Goal: Information Seeking & Learning: Understand process/instructions

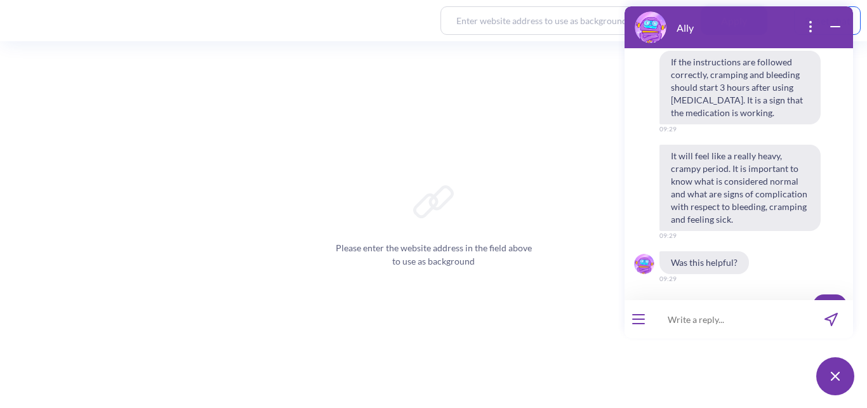
scroll to position [1163, 0]
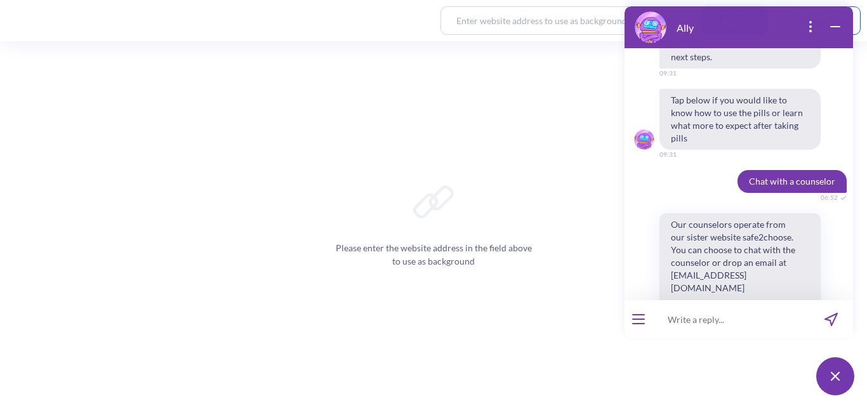
click at [830, 382] on button at bounding box center [835, 376] width 38 height 38
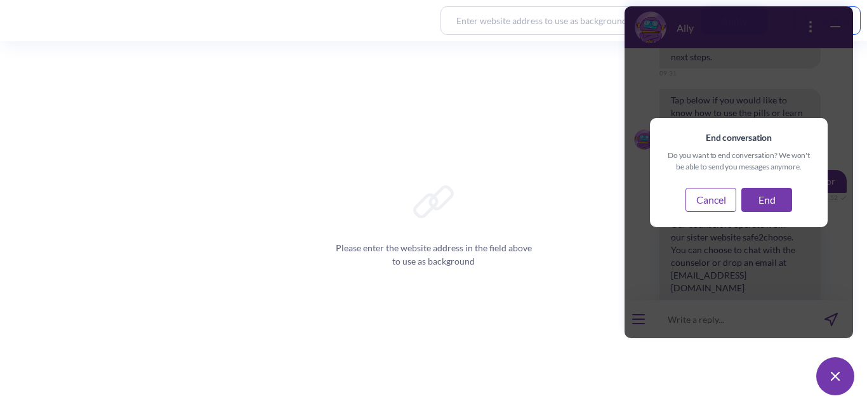
click at [760, 207] on button "End" at bounding box center [766, 200] width 51 height 24
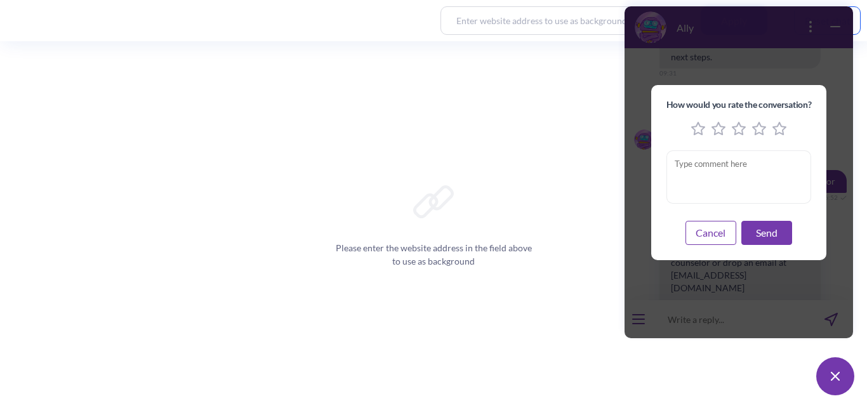
click at [773, 133] on icon "5 stars" at bounding box center [779, 129] width 14 height 14
click at [762, 238] on button "Send" at bounding box center [766, 233] width 51 height 24
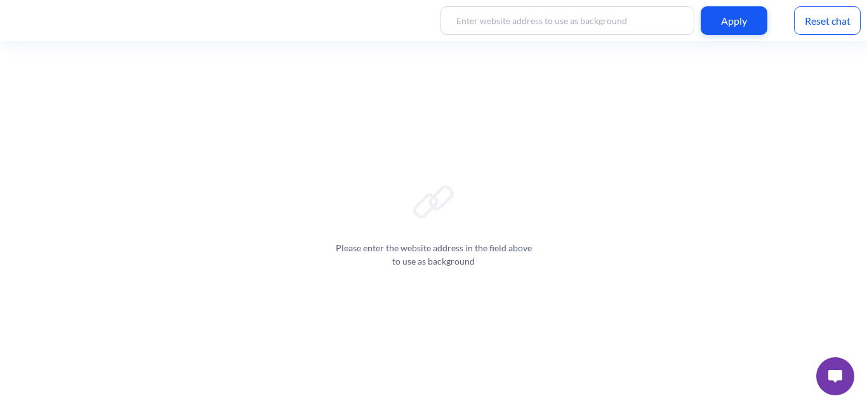
click at [827, 27] on div "Reset chat" at bounding box center [827, 20] width 67 height 29
click at [835, 380] on img at bounding box center [835, 376] width 14 height 13
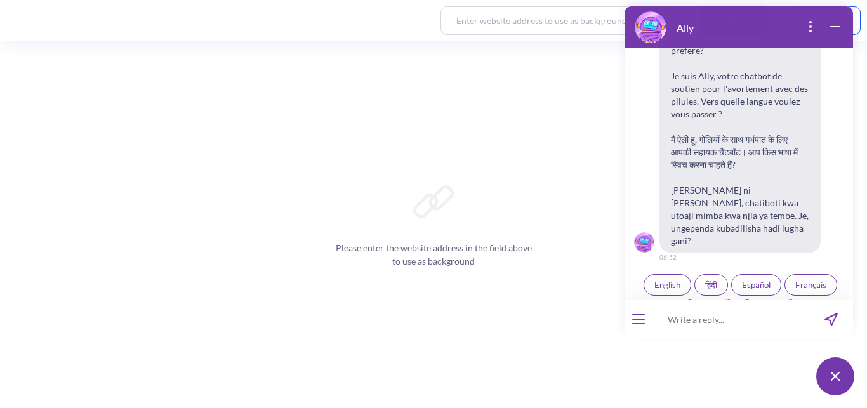
scroll to position [207, 0]
click at [654, 279] on span "English" at bounding box center [667, 284] width 26 height 10
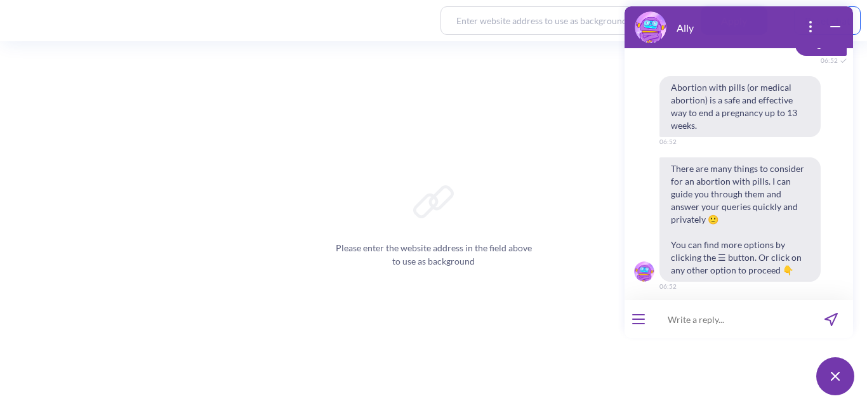
scroll to position [464, 0]
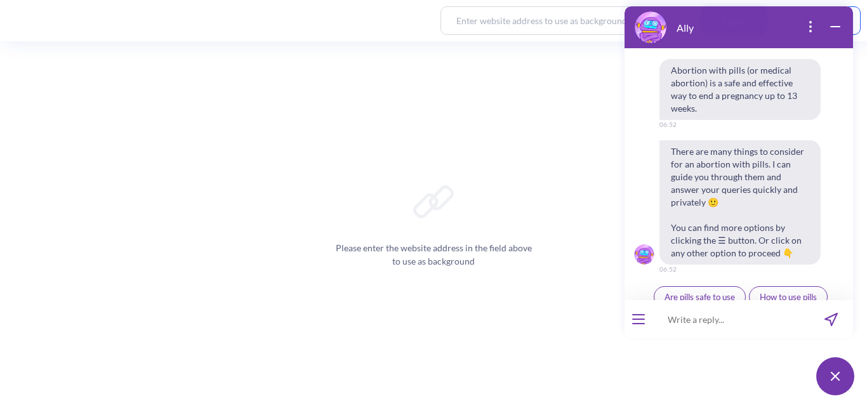
click at [779, 317] on span "Ally by Your Side" at bounding box center [787, 322] width 60 height 10
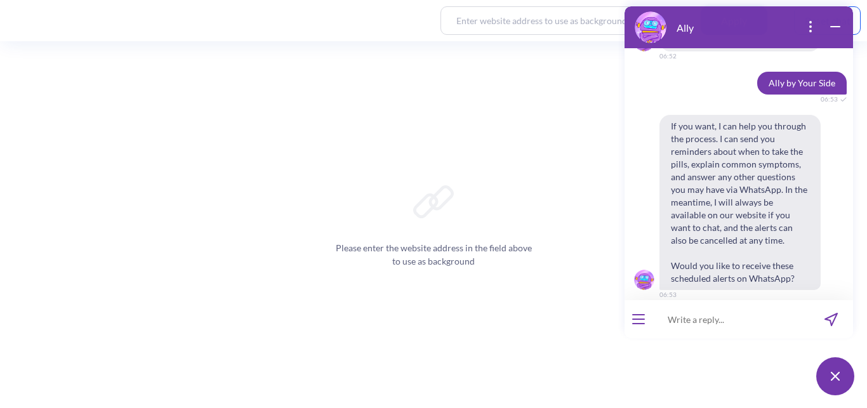
scroll to position [678, 0]
click at [719, 317] on span "Yes" at bounding box center [722, 322] width 13 height 10
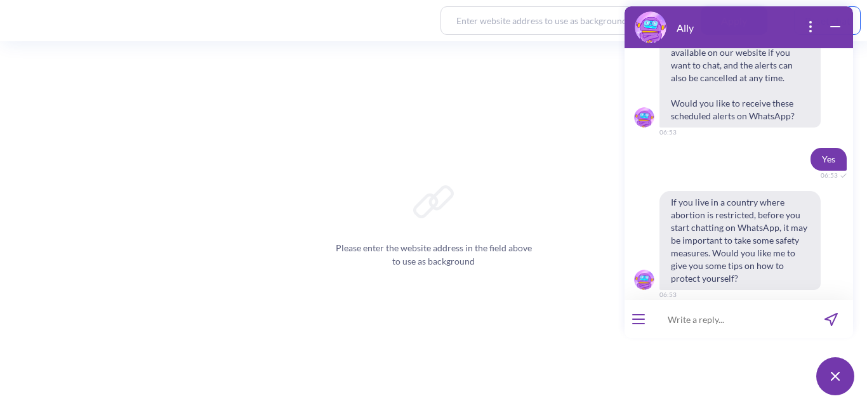
scroll to position [840, 0]
click at [761, 311] on button "No" at bounding box center [759, 322] width 32 height 22
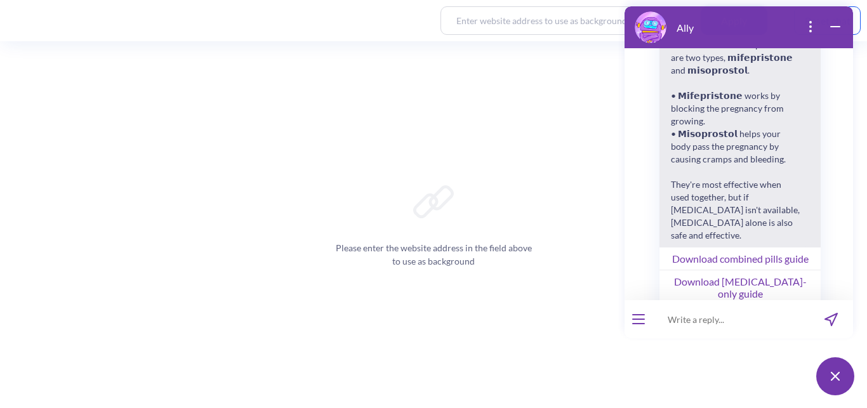
scroll to position [1173, 0]
click at [805, 268] on button "Download [MEDICAL_DATA]-only guide" at bounding box center [739, 285] width 161 height 35
click at [558, 291] on div "Please enter the website address in the field above to use as background" at bounding box center [433, 224] width 867 height 367
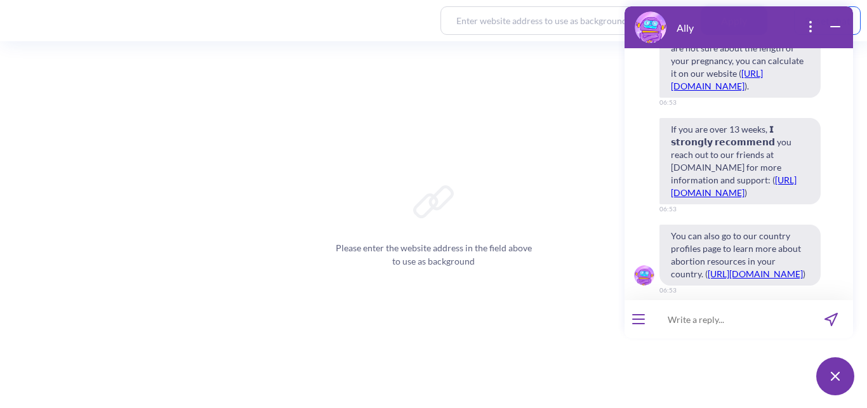
scroll to position [1517, 0]
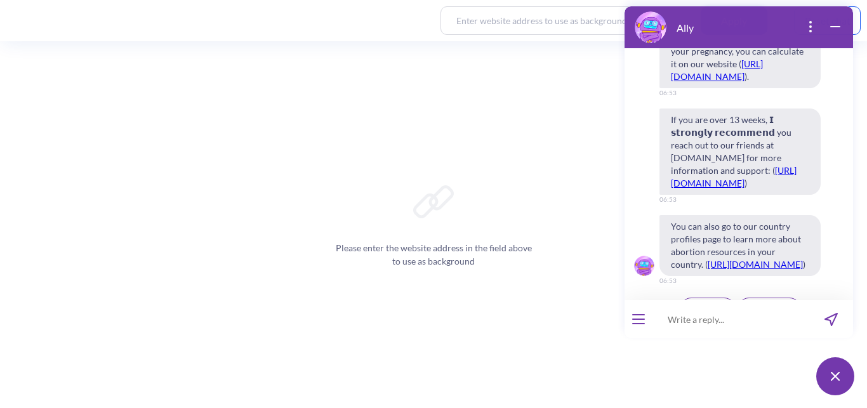
click at [773, 303] on span "Main menu" at bounding box center [769, 308] width 41 height 10
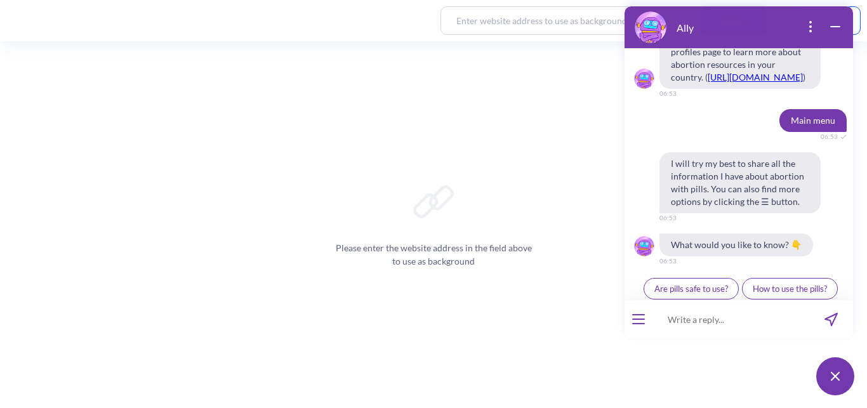
scroll to position [1710, 0]
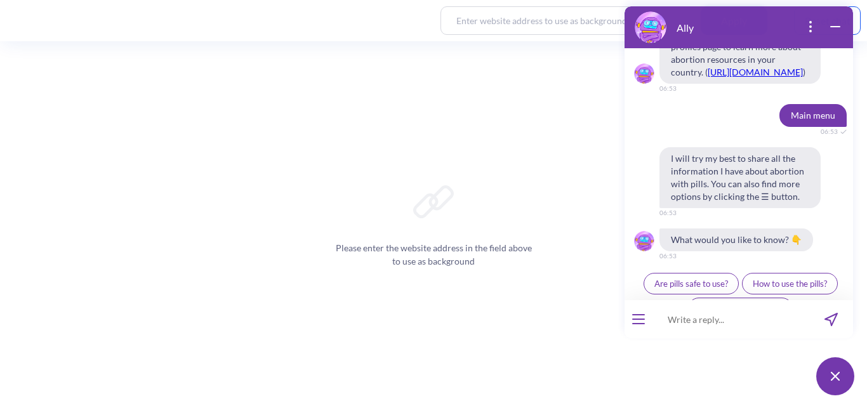
click at [796, 278] on span "How to use the pills?" at bounding box center [789, 283] width 74 height 10
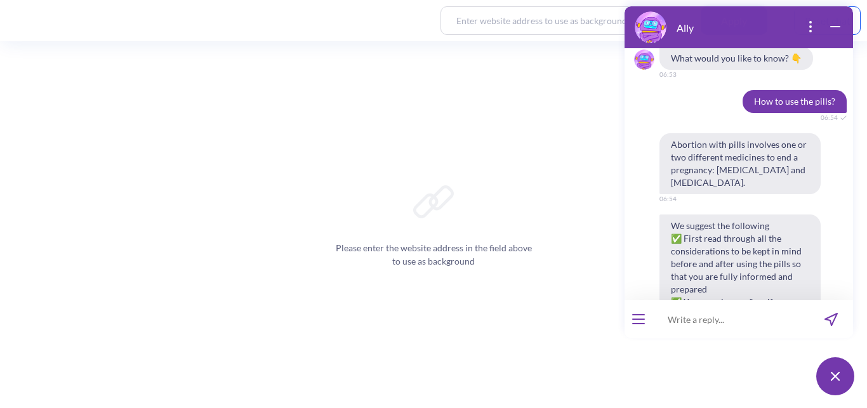
scroll to position [2047, 0]
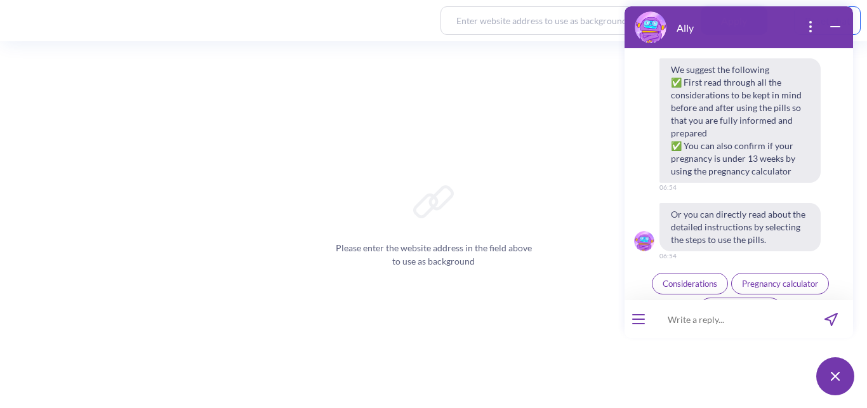
click at [747, 298] on button "Steps to use pills" at bounding box center [740, 309] width 82 height 22
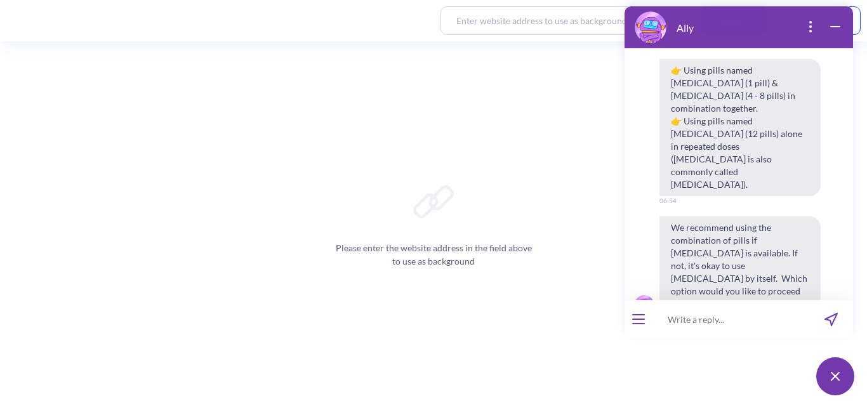
scroll to position [2397, 0]
click at [731, 367] on span "Using Misoprostol alone" at bounding box center [709, 372] width 112 height 10
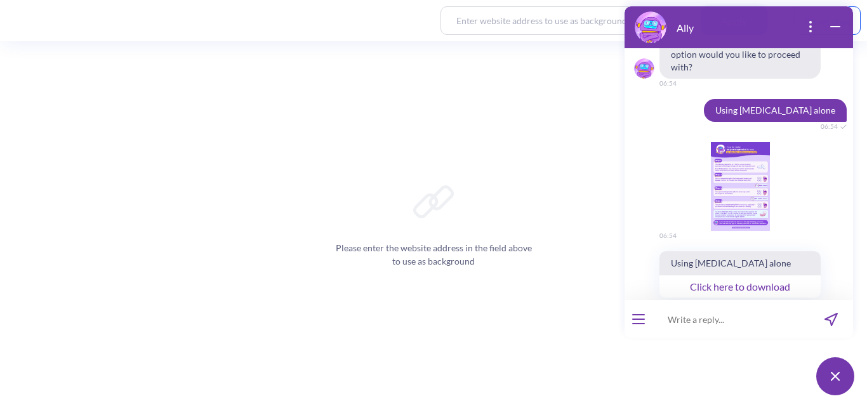
scroll to position [2635, 0]
click at [717, 367] on span "👍" at bounding box center [722, 372] width 11 height 10
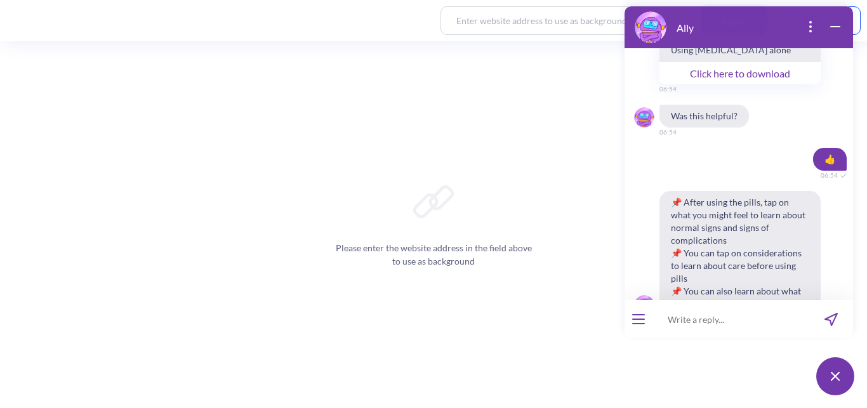
scroll to position [2847, 0]
click at [570, 86] on div "Please enter the website address in the field above to use as background" at bounding box center [433, 224] width 867 height 367
click at [834, 367] on button at bounding box center [835, 376] width 38 height 38
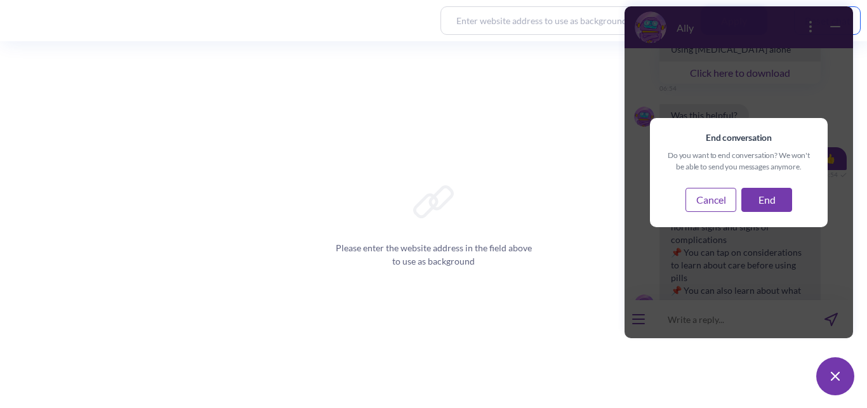
click at [761, 206] on button "End" at bounding box center [766, 200] width 51 height 24
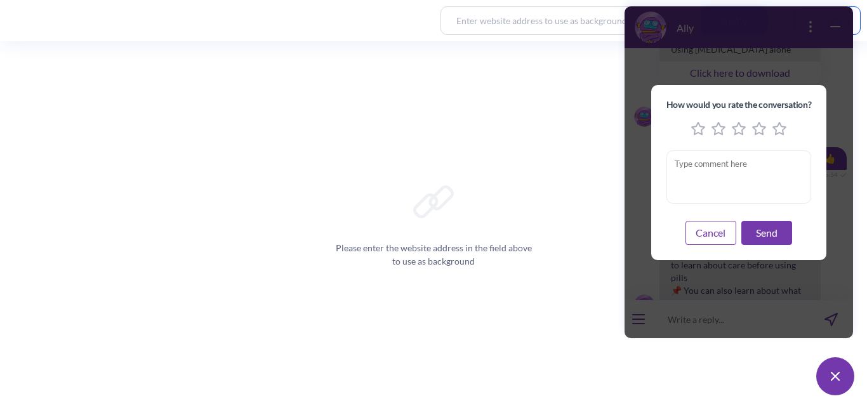
click at [716, 233] on button "Cancel" at bounding box center [710, 233] width 51 height 24
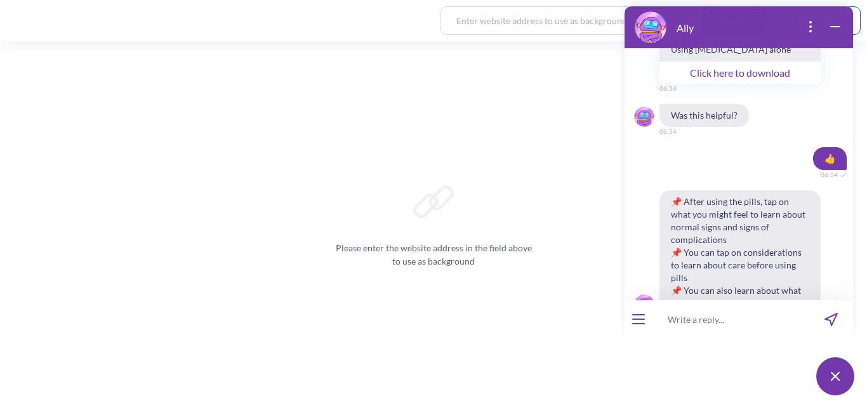
click at [830, 373] on img at bounding box center [834, 376] width 9 height 9
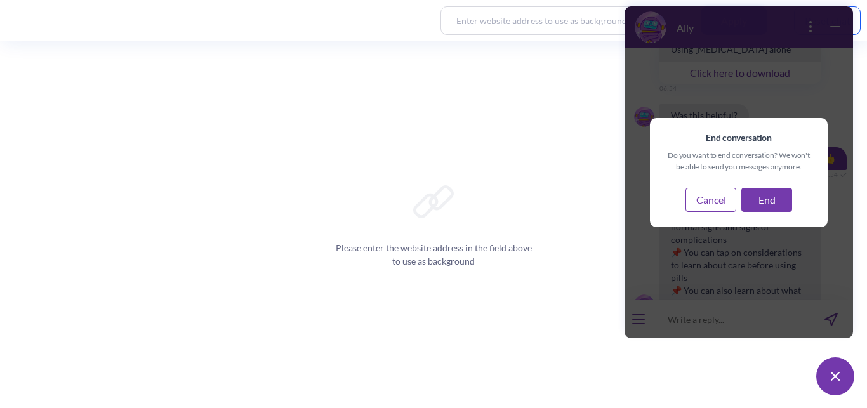
click at [769, 206] on button "End" at bounding box center [766, 200] width 51 height 24
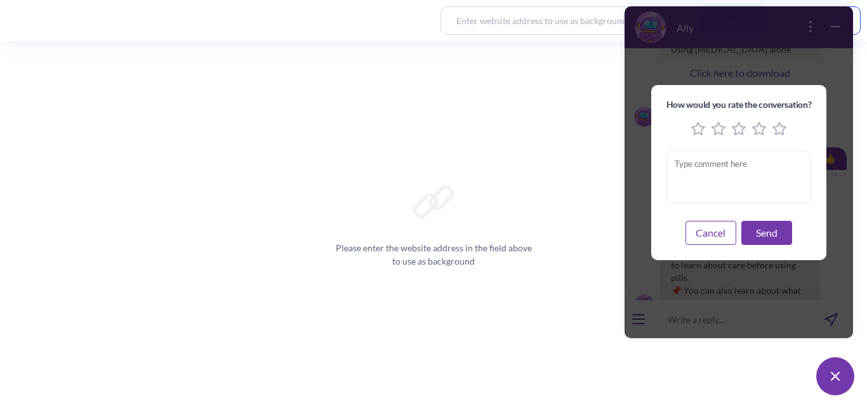
click at [776, 124] on icon "5 stars" at bounding box center [779, 129] width 14 height 14
click at [752, 239] on button "Send" at bounding box center [766, 233] width 51 height 24
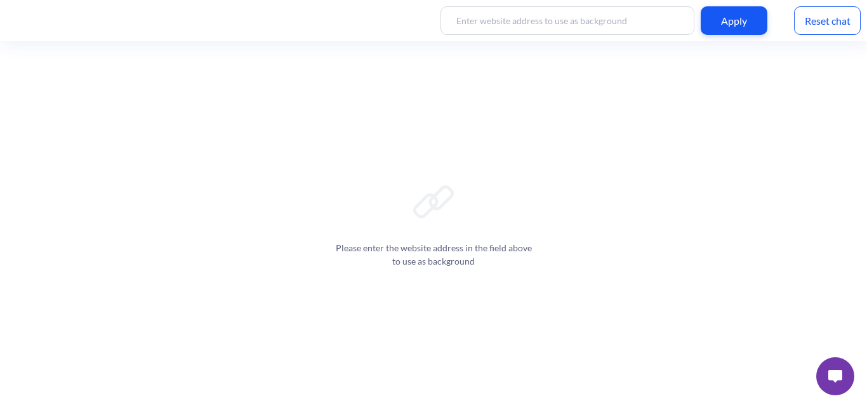
click at [830, 369] on button at bounding box center [835, 376] width 38 height 38
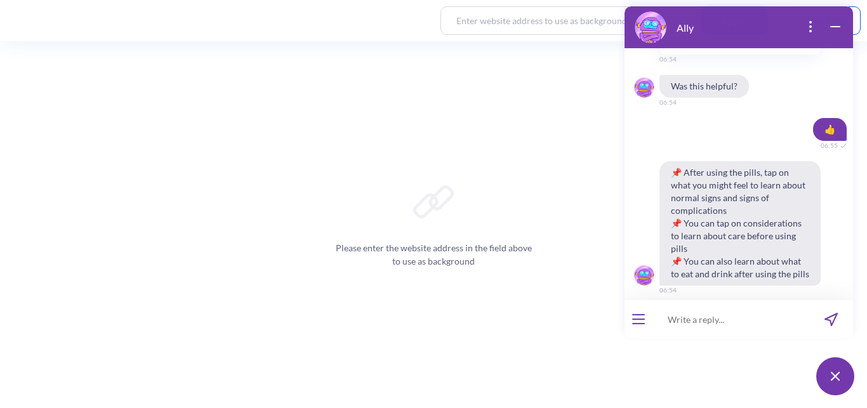
scroll to position [2877, 0]
click at [835, 379] on img at bounding box center [834, 376] width 9 height 9
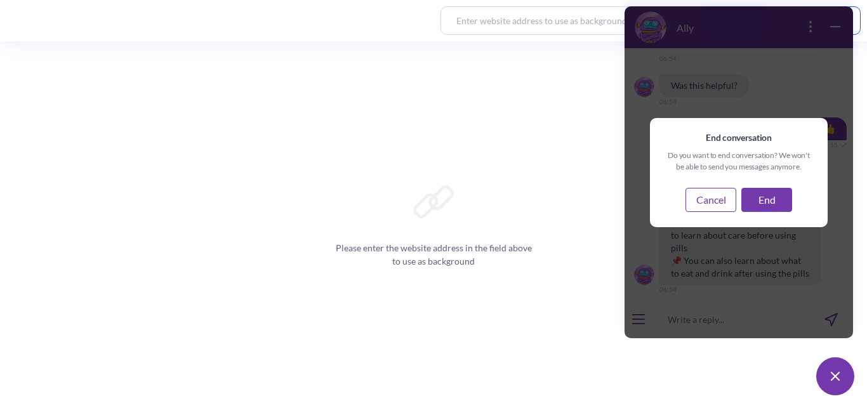
click at [756, 193] on button "End" at bounding box center [766, 200] width 51 height 24
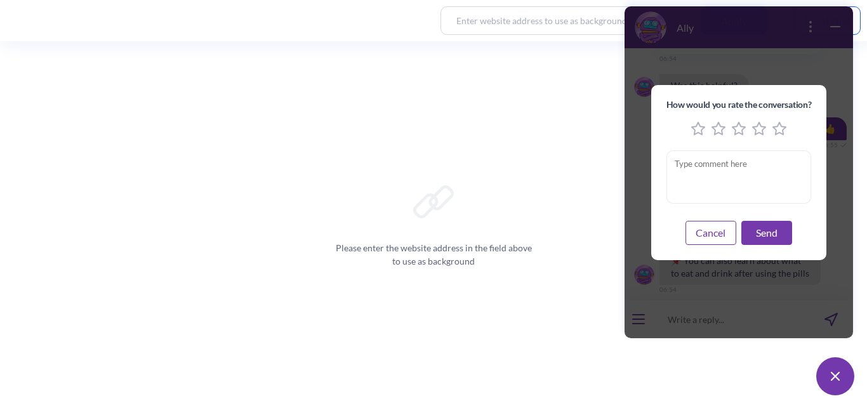
click at [779, 128] on icon "5 stars" at bounding box center [779, 129] width 14 height 14
click at [757, 236] on button "Send" at bounding box center [766, 233] width 51 height 24
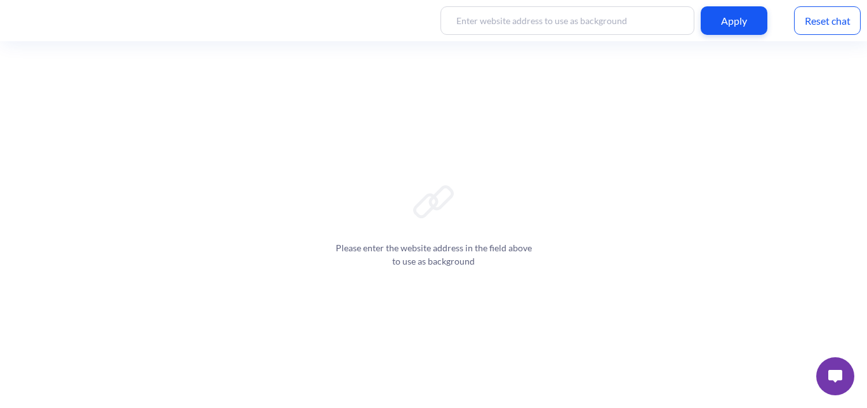
click at [822, 24] on div "Reset chat" at bounding box center [827, 20] width 67 height 29
click at [830, 377] on img at bounding box center [835, 376] width 14 height 13
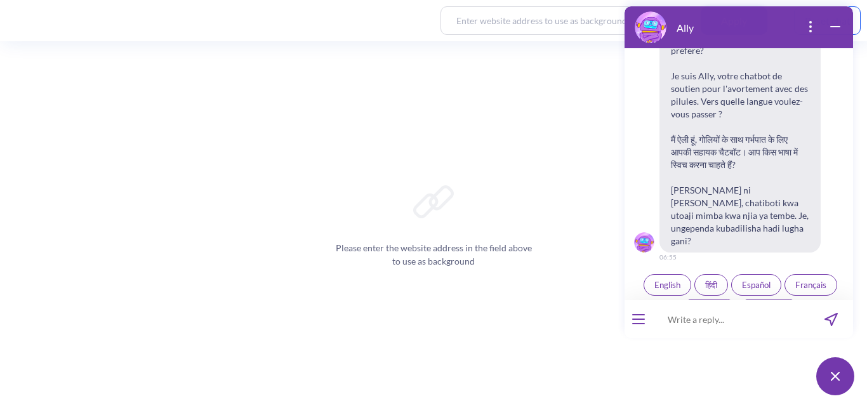
scroll to position [207, 0]
click at [658, 273] on button "English" at bounding box center [667, 284] width 48 height 22
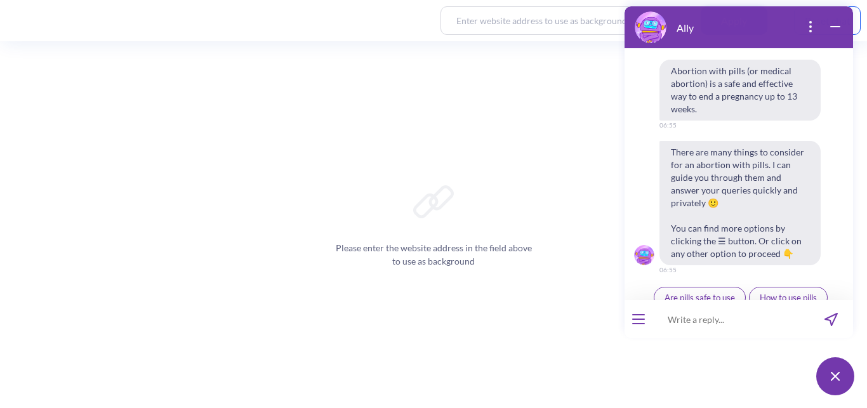
scroll to position [464, 0]
click at [808, 317] on span "Ally by Your Side" at bounding box center [787, 322] width 60 height 10
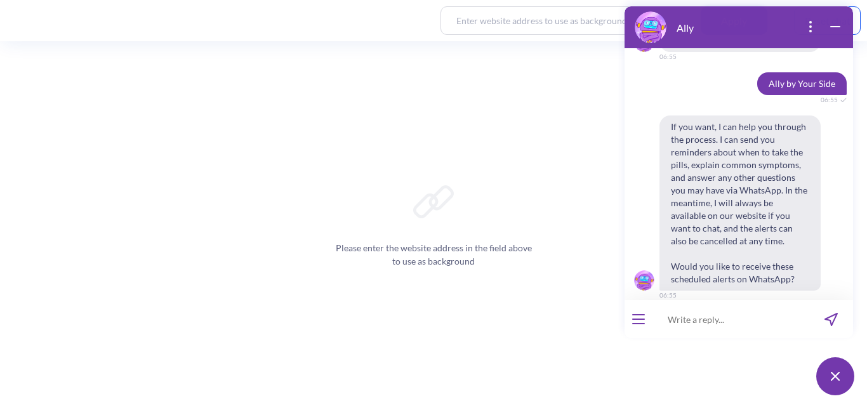
scroll to position [678, 0]
click at [716, 317] on span "Yes" at bounding box center [722, 322] width 13 height 10
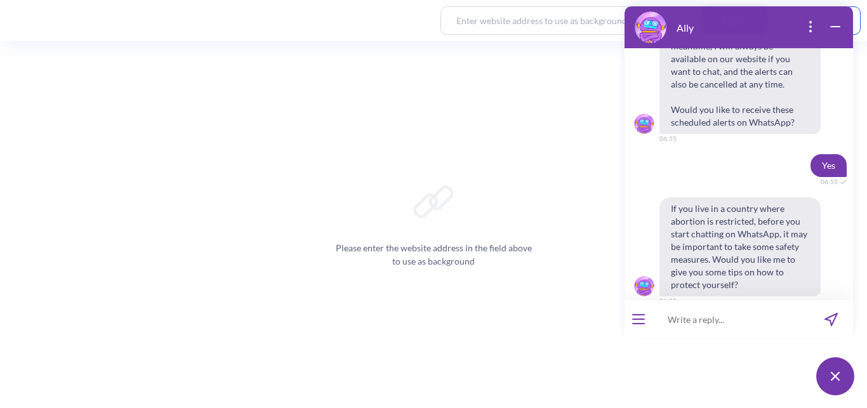
scroll to position [840, 0]
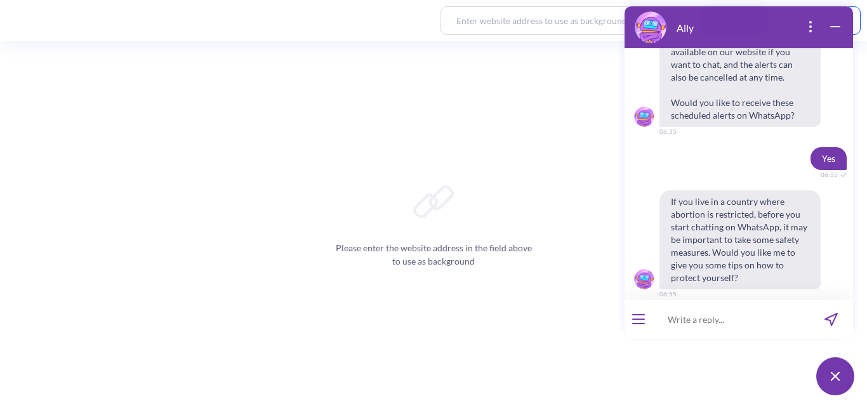
click at [718, 311] on button "Yes" at bounding box center [722, 322] width 34 height 22
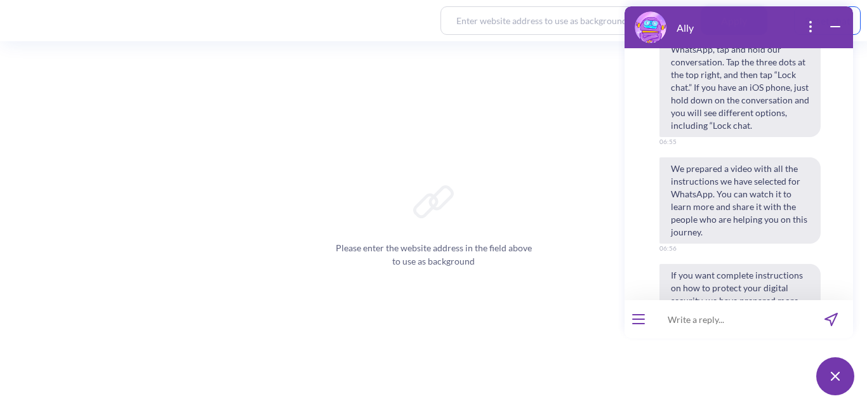
scroll to position [1279, 0]
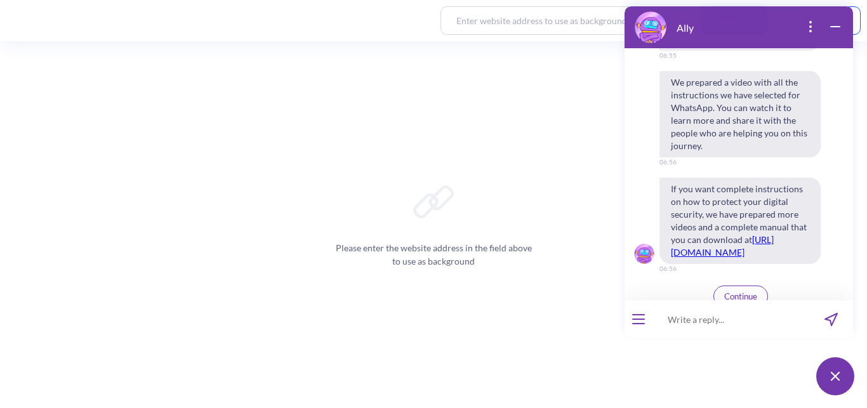
click at [751, 291] on span "Continue" at bounding box center [740, 296] width 33 height 10
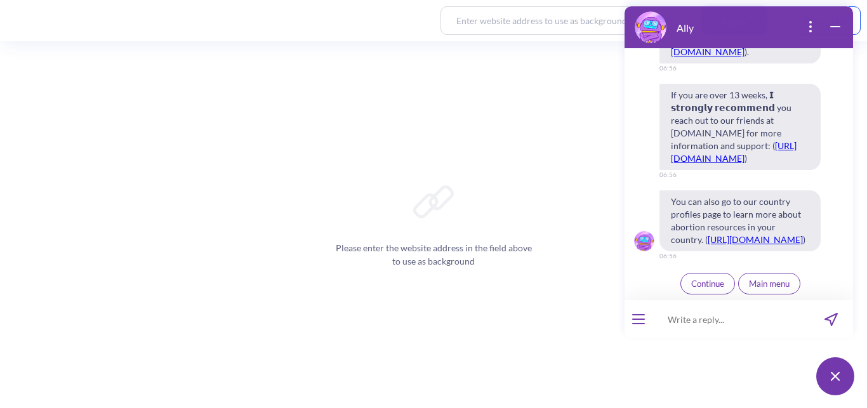
scroll to position [1956, 0]
click at [691, 279] on span "Continue" at bounding box center [707, 283] width 33 height 10
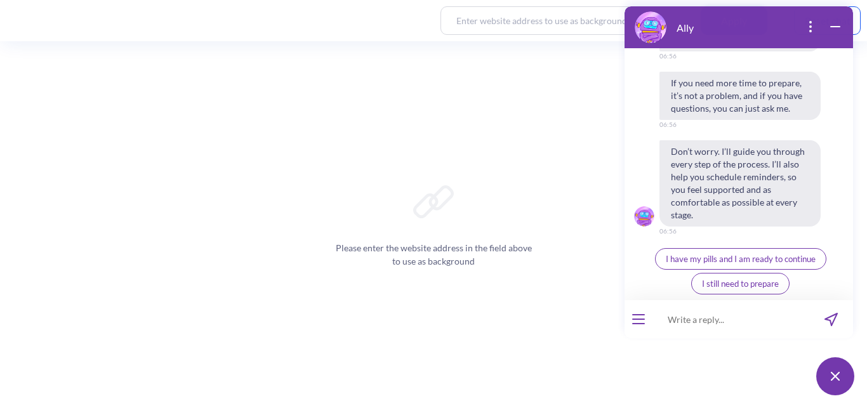
scroll to position [2544, 0]
click at [785, 258] on span "I have my pills and I am ready to continue" at bounding box center [740, 259] width 150 height 10
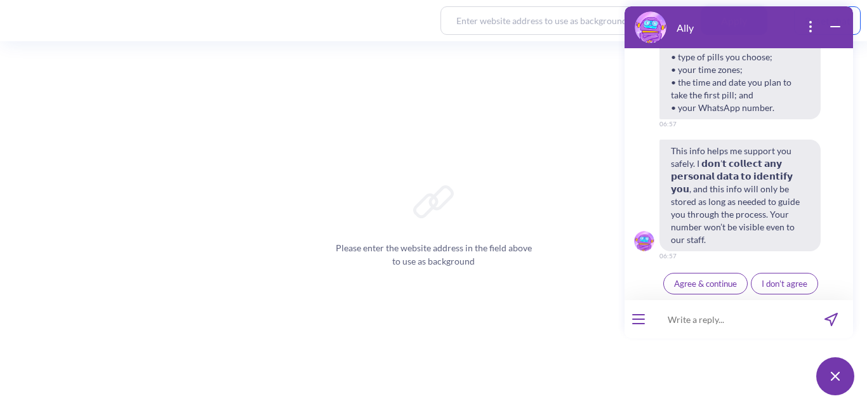
scroll to position [2814, 0]
click at [712, 285] on span "Agree & continue" at bounding box center [705, 283] width 63 height 10
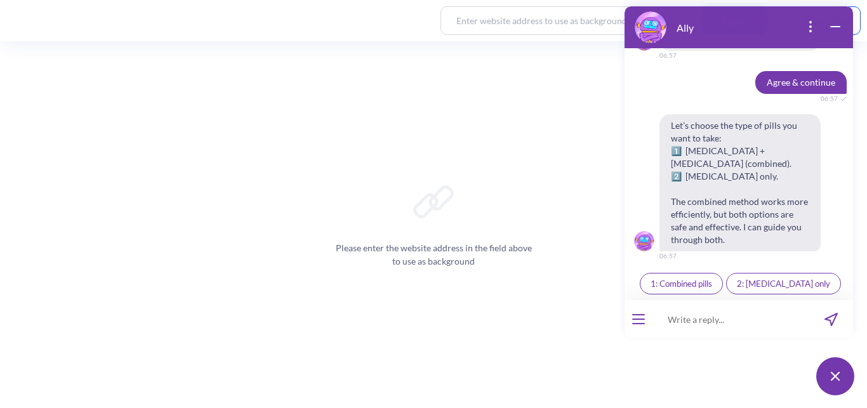
scroll to position [3015, 0]
click at [780, 285] on span "2: [MEDICAL_DATA] only" at bounding box center [783, 283] width 93 height 10
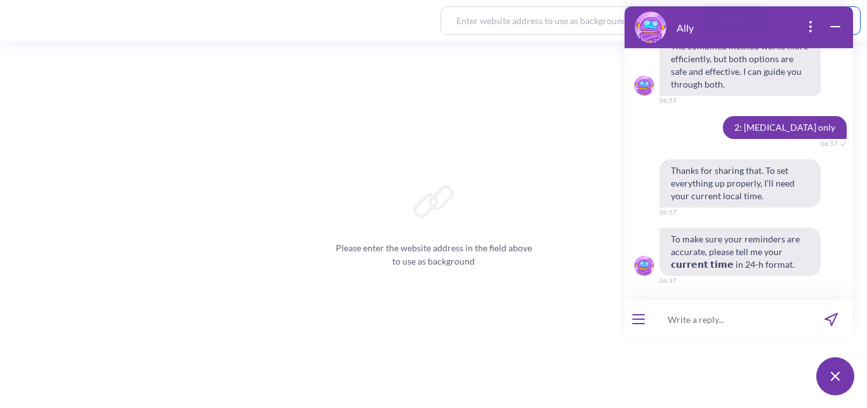
scroll to position [3170, 0]
click at [754, 332] on input at bounding box center [730, 319] width 157 height 38
type input "18:58"
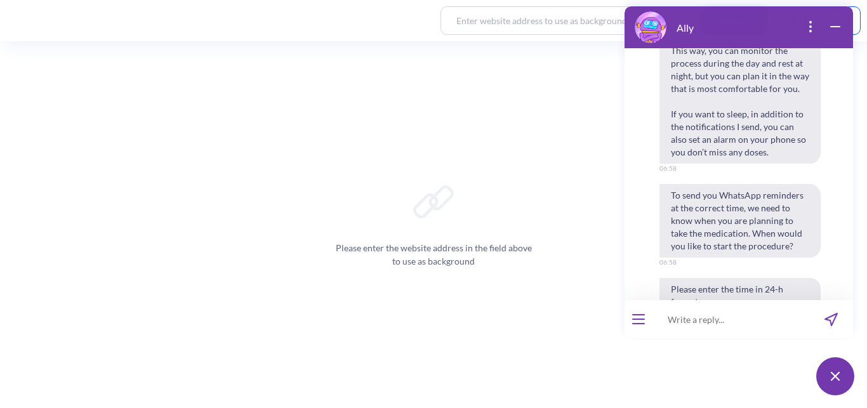
scroll to position [3622, 0]
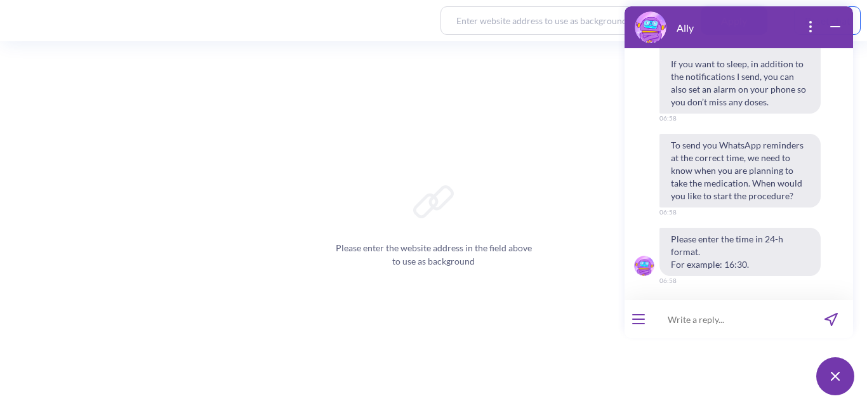
click at [698, 326] on input at bounding box center [730, 319] width 157 height 38
type input "20:00"
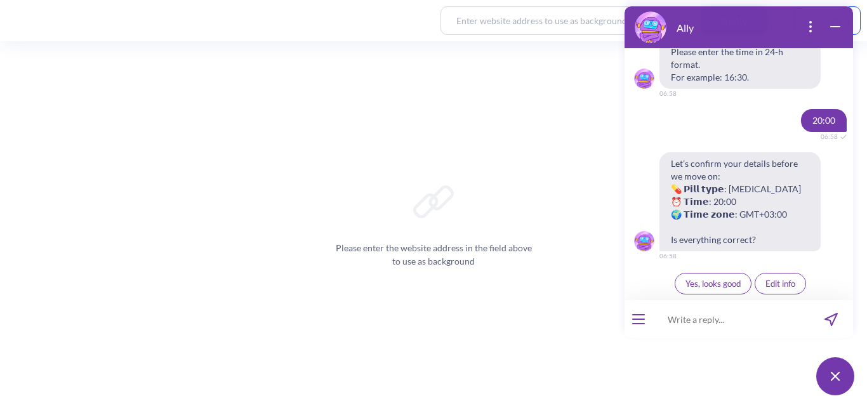
scroll to position [3809, 0]
click at [693, 287] on span "Yes, looks good" at bounding box center [712, 283] width 55 height 10
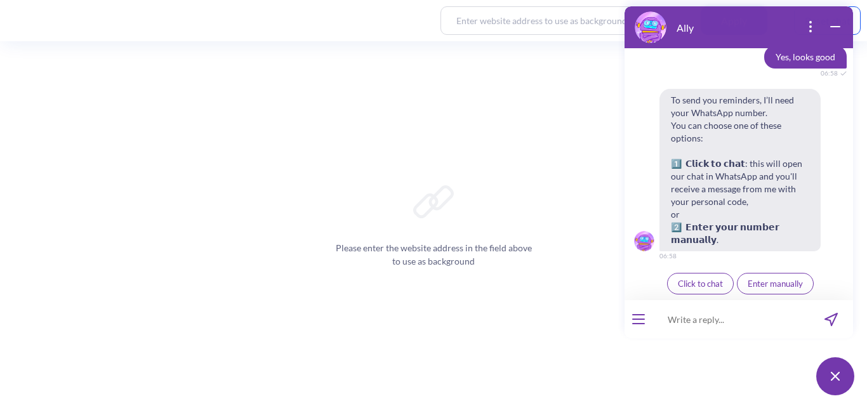
scroll to position [4022, 0]
click at [779, 280] on span "Enter manually" at bounding box center [774, 283] width 55 height 10
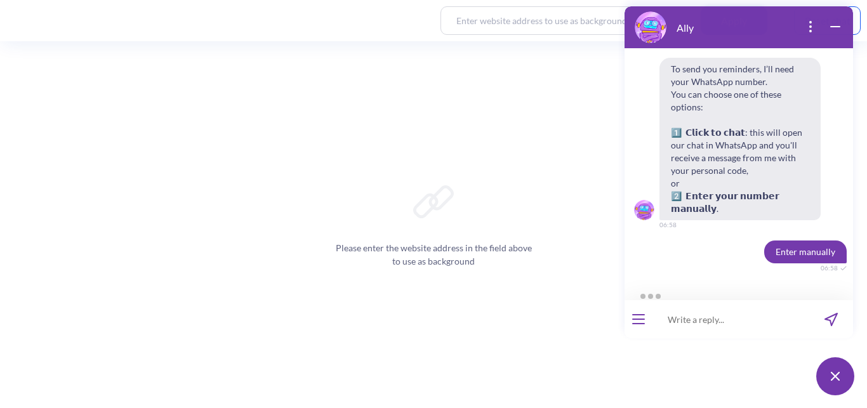
click at [687, 323] on input at bounding box center [730, 319] width 157 height 38
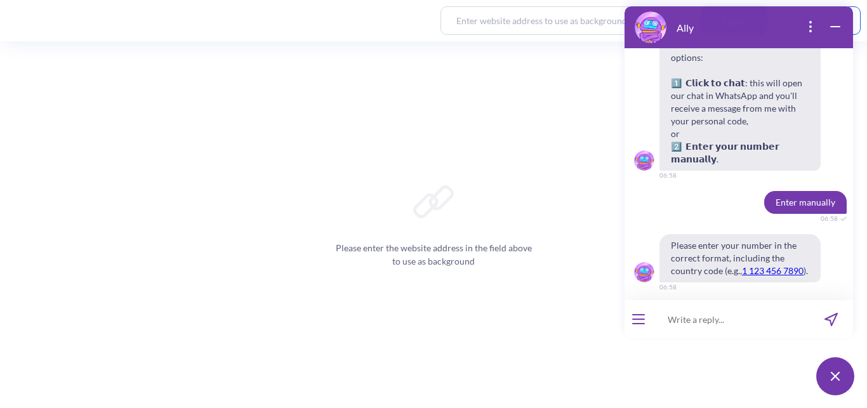
scroll to position [4109, 0]
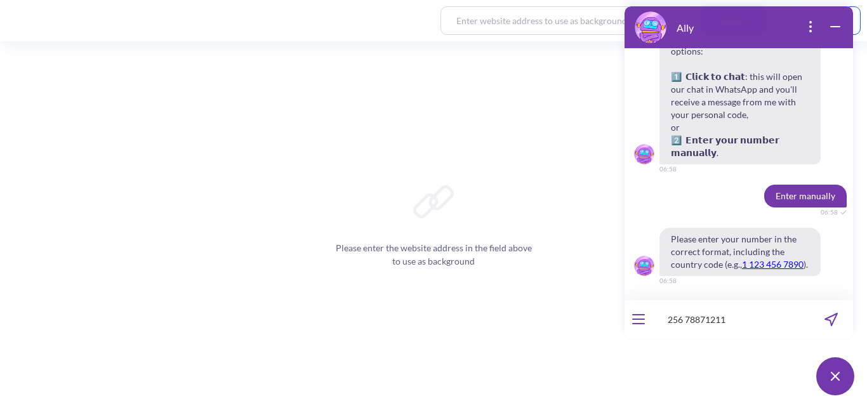
type input "256 788712110"
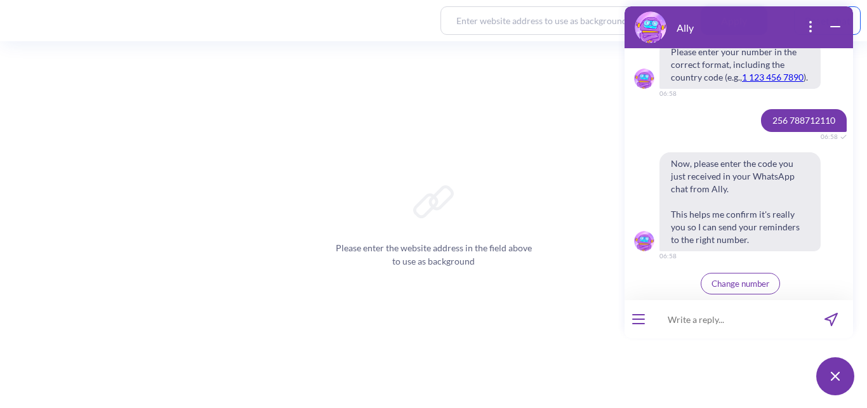
scroll to position [4296, 0]
click at [766, 324] on input at bounding box center [730, 319] width 157 height 38
type input "573591"
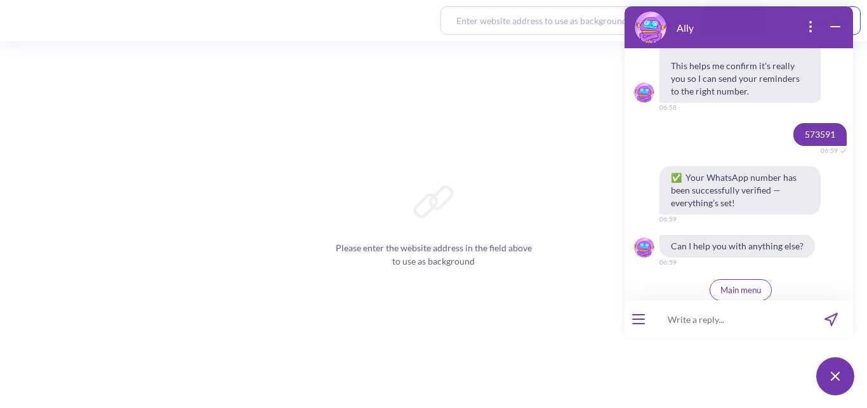
scroll to position [4451, 0]
